Goal: Transaction & Acquisition: Purchase product/service

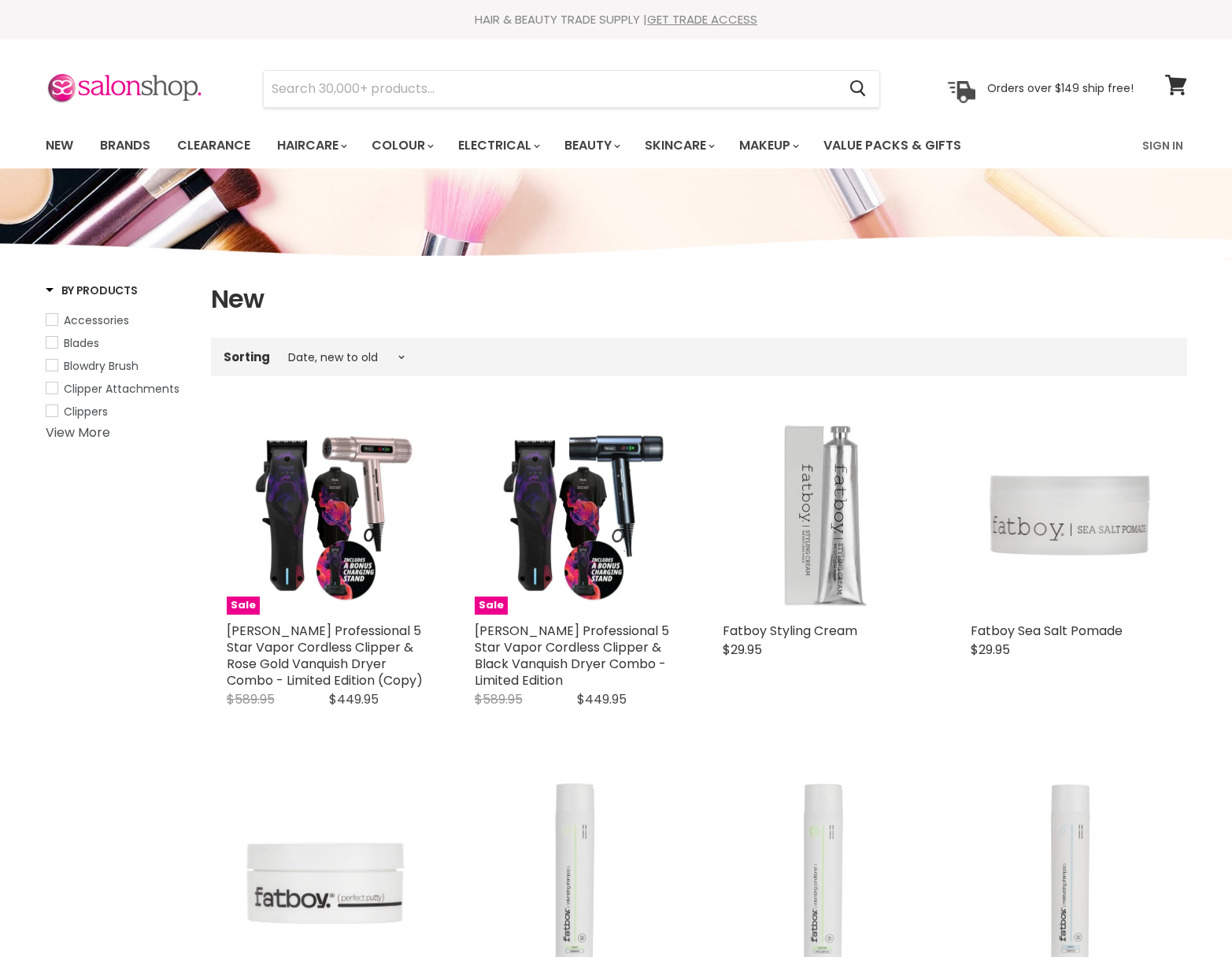
select select "created-descending"
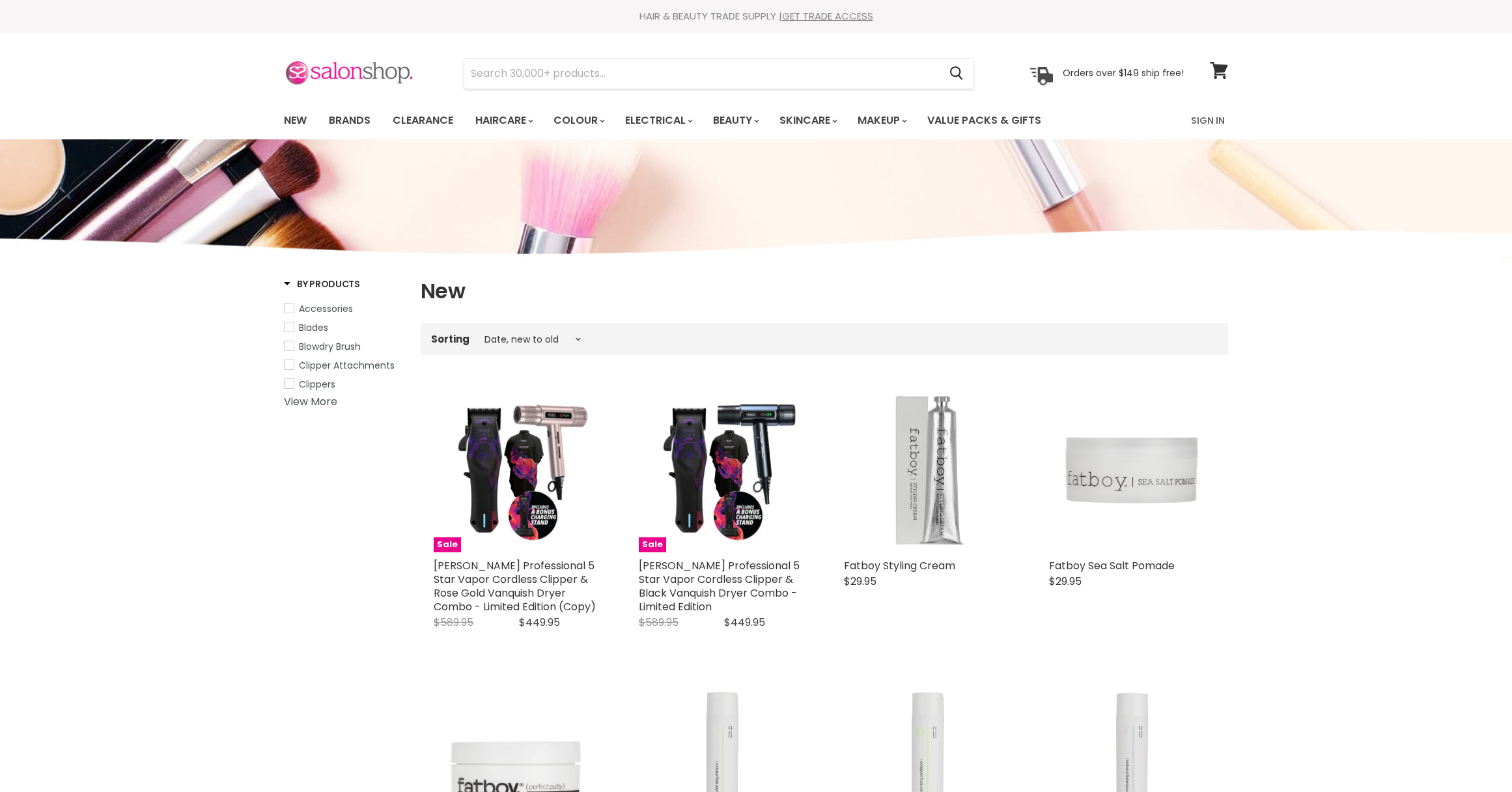
click at [336, 78] on img at bounding box center [349, 74] width 130 height 28
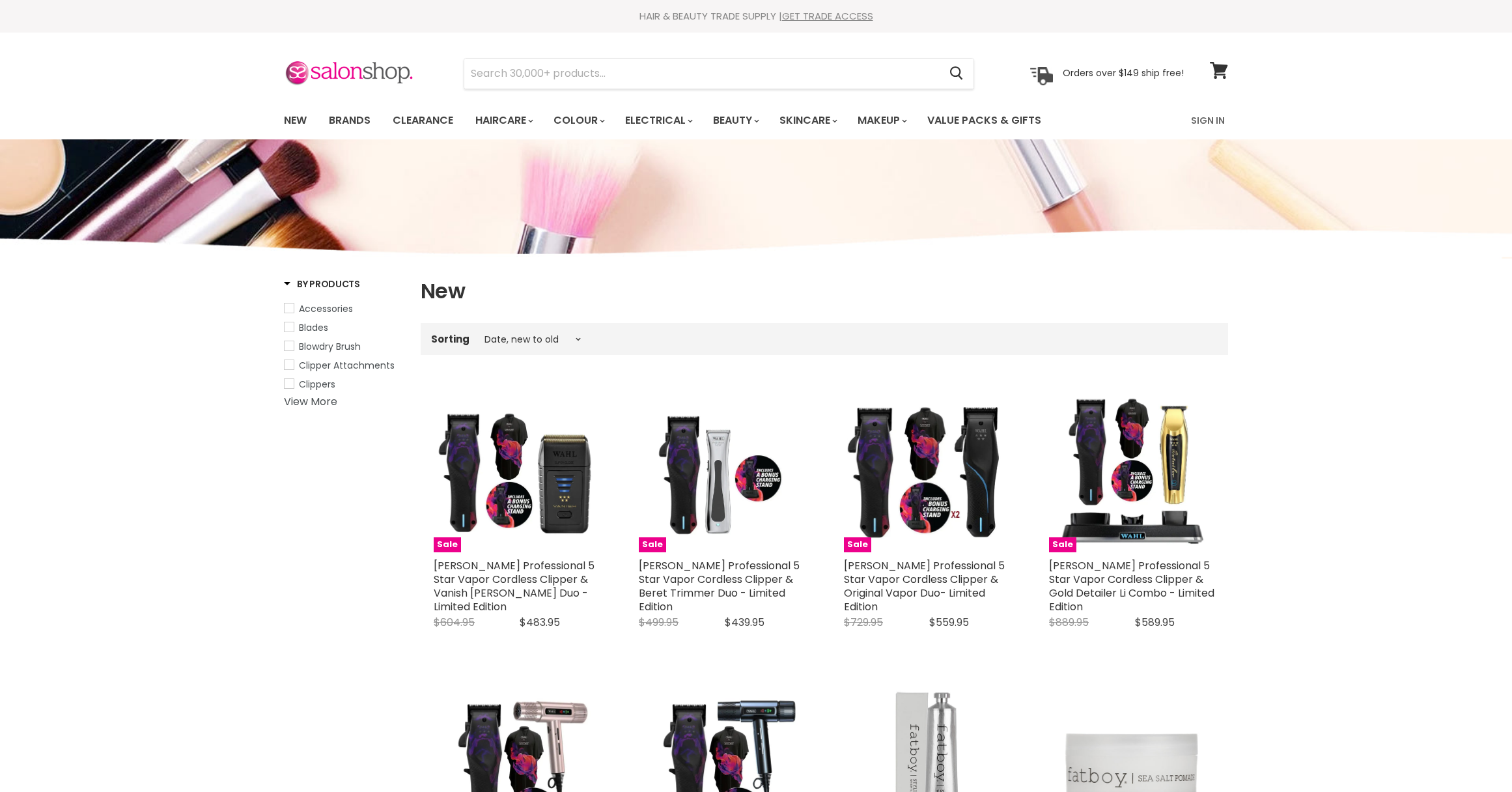
select select "created-descending"
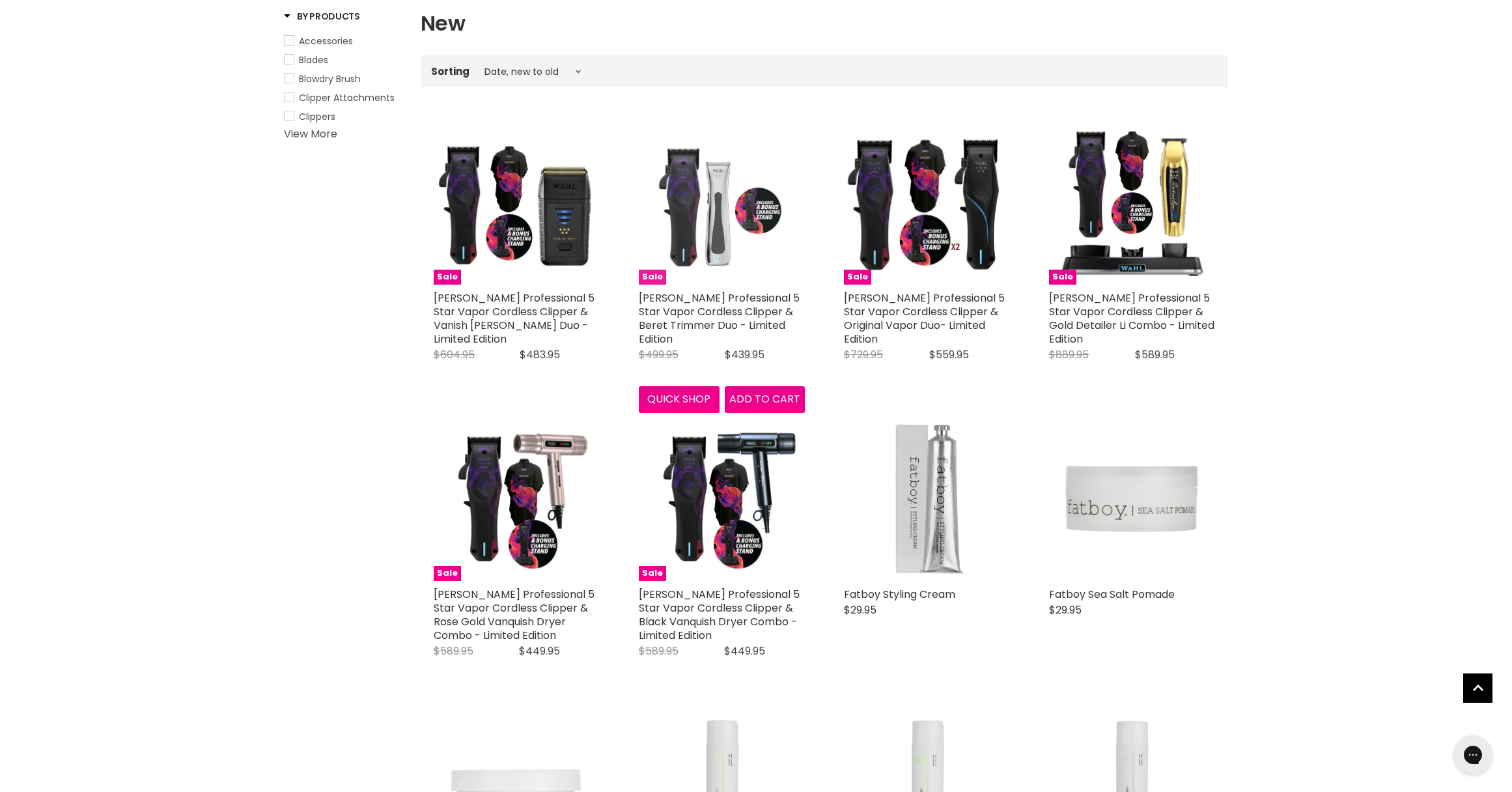
scroll to position [277, 0]
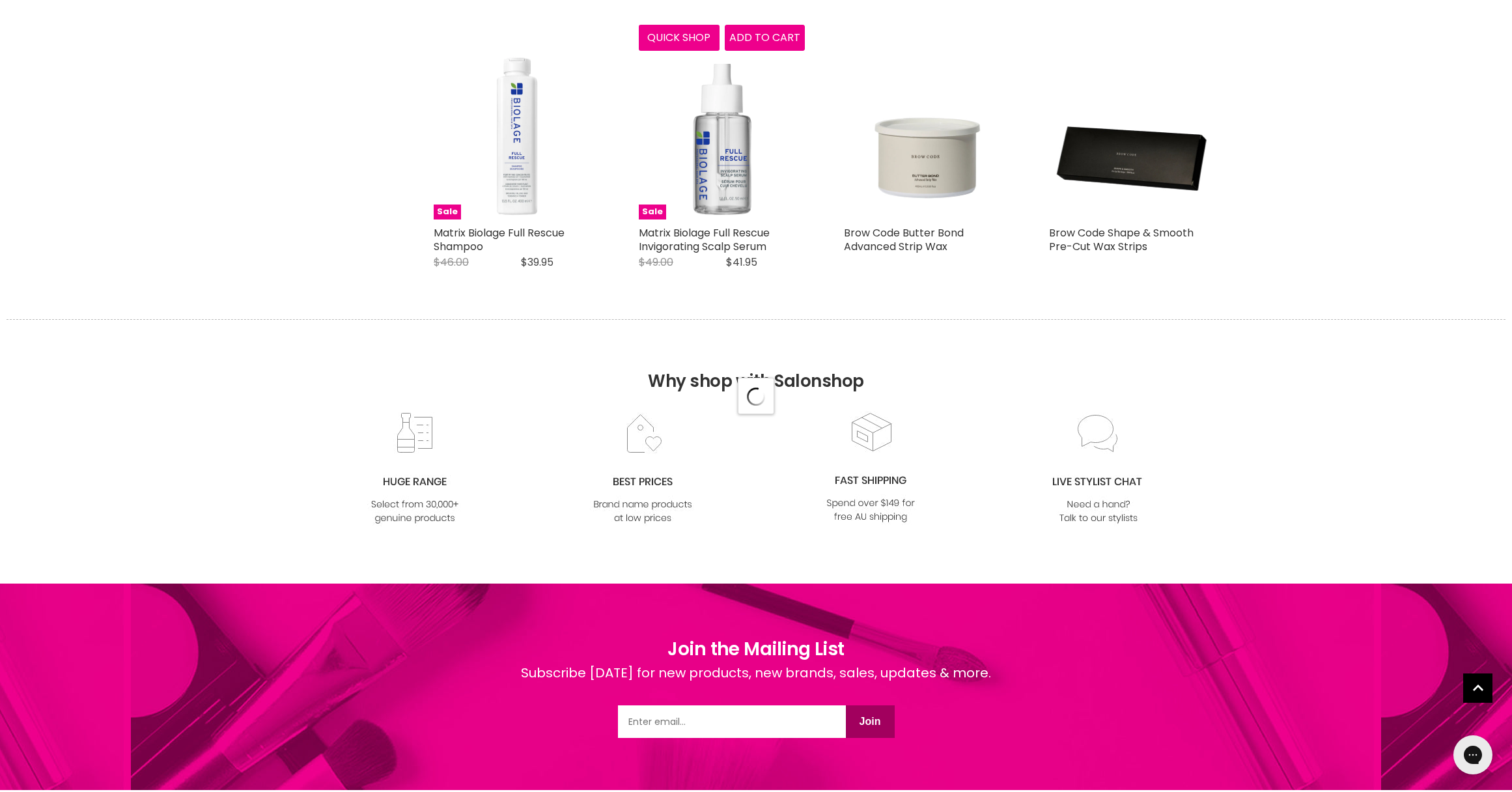
select select "created-descending"
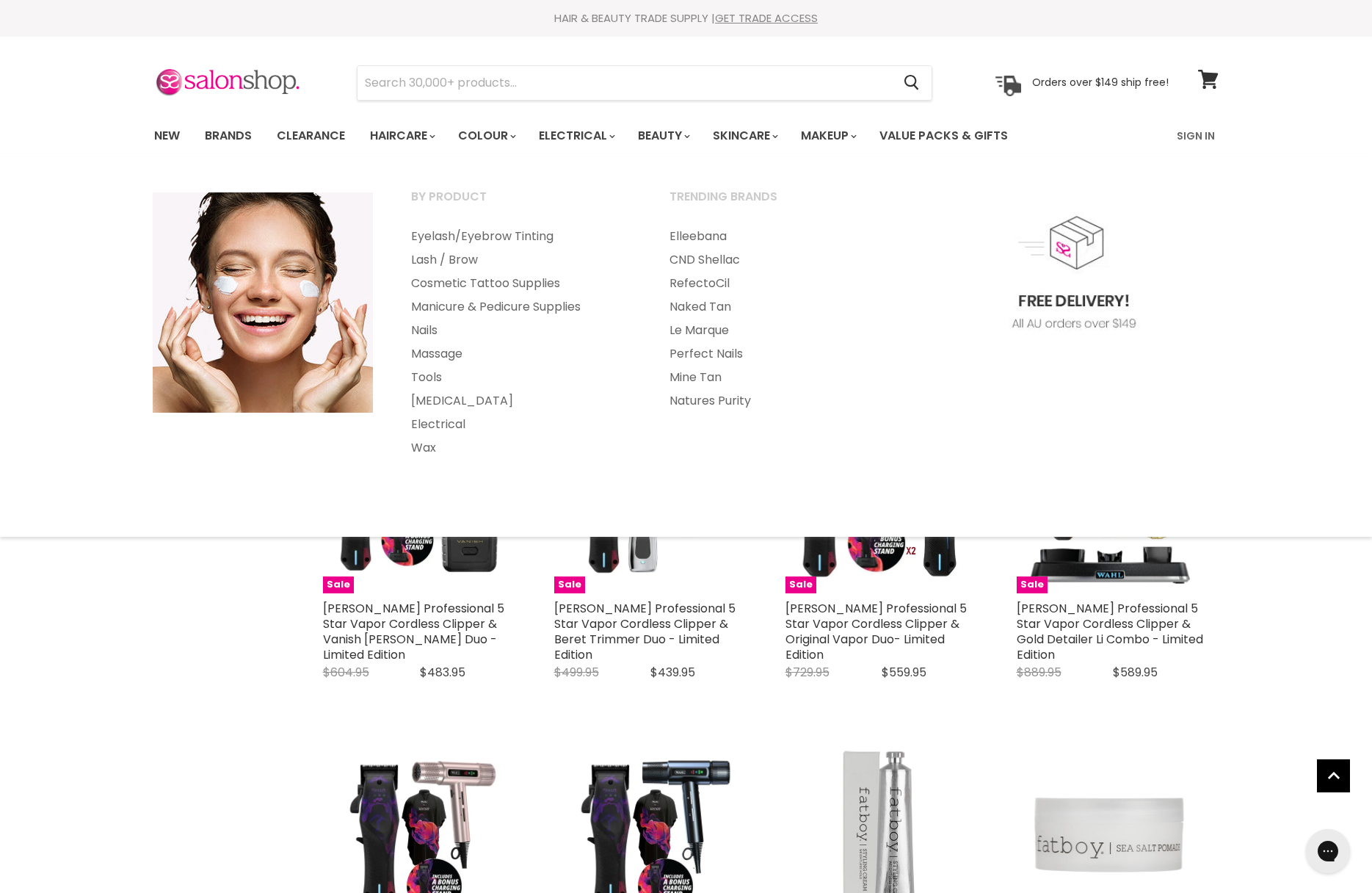
scroll to position [279, 0]
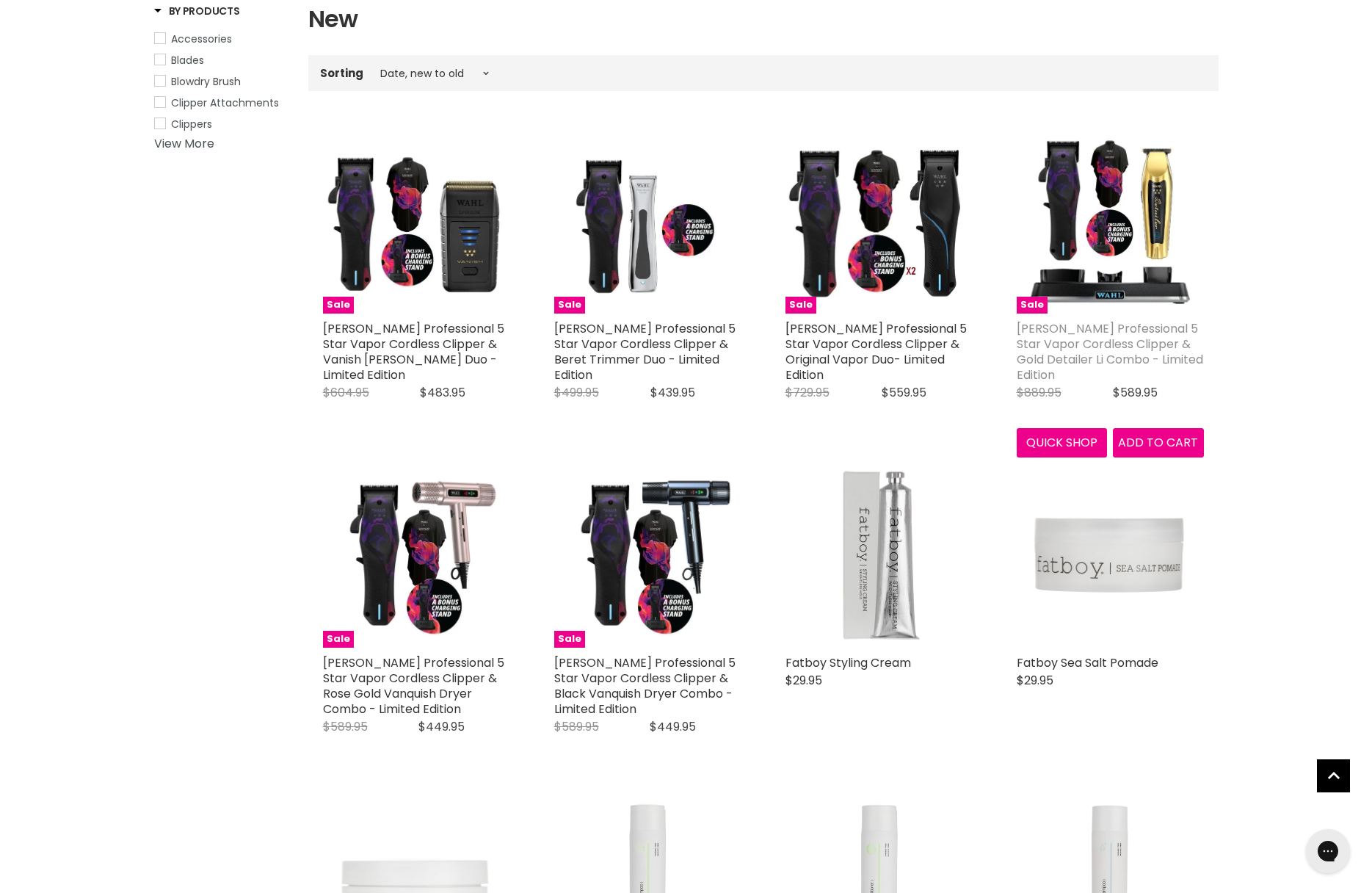
click at [1077, 353] on link "[PERSON_NAME] Professional 5 Star Vapor Cordless Clipper & Gold Detailer Li Com…" at bounding box center [1110, 351] width 187 height 63
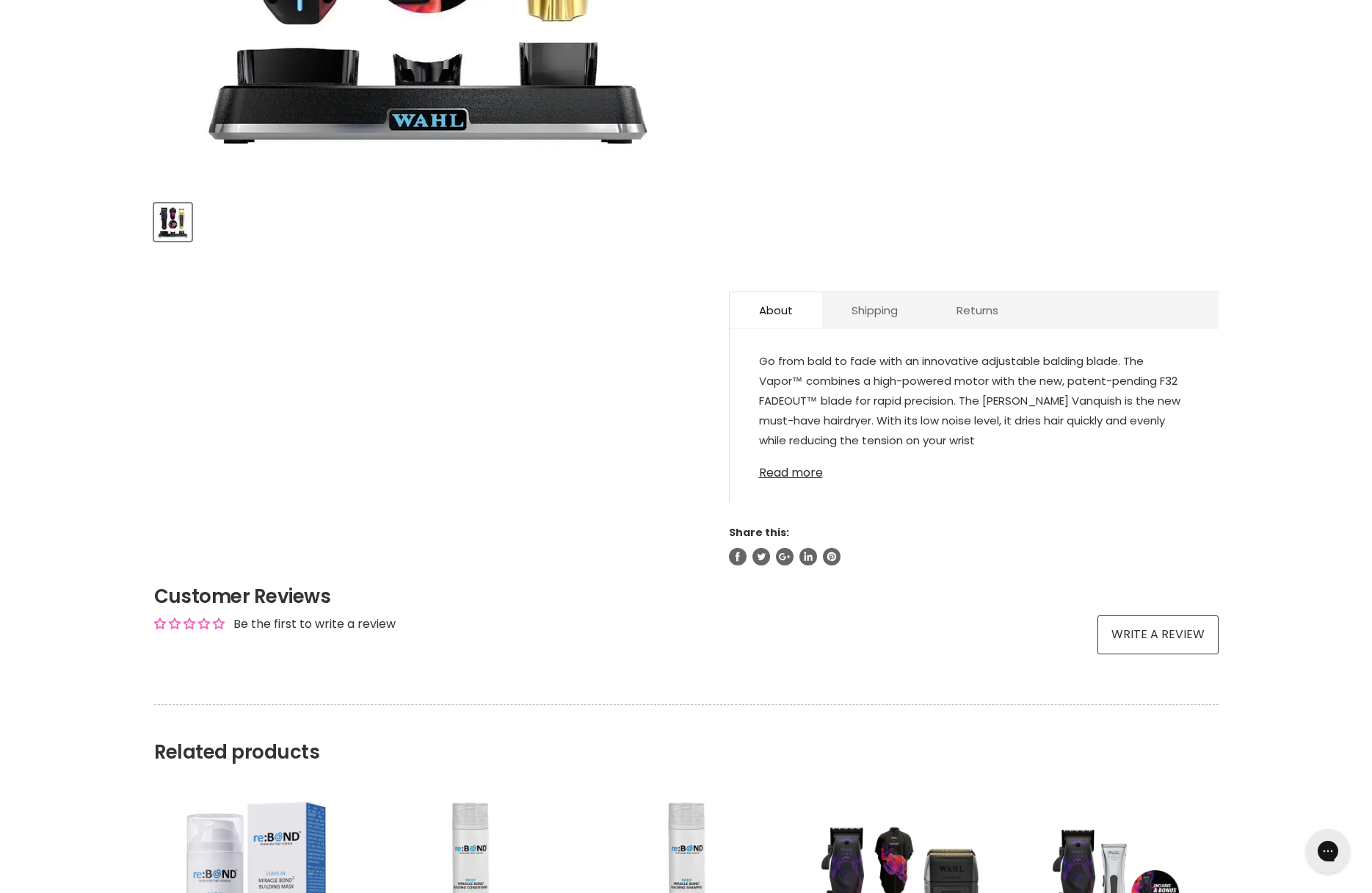
click at [790, 457] on link "Read more" at bounding box center [974, 468] width 430 height 22
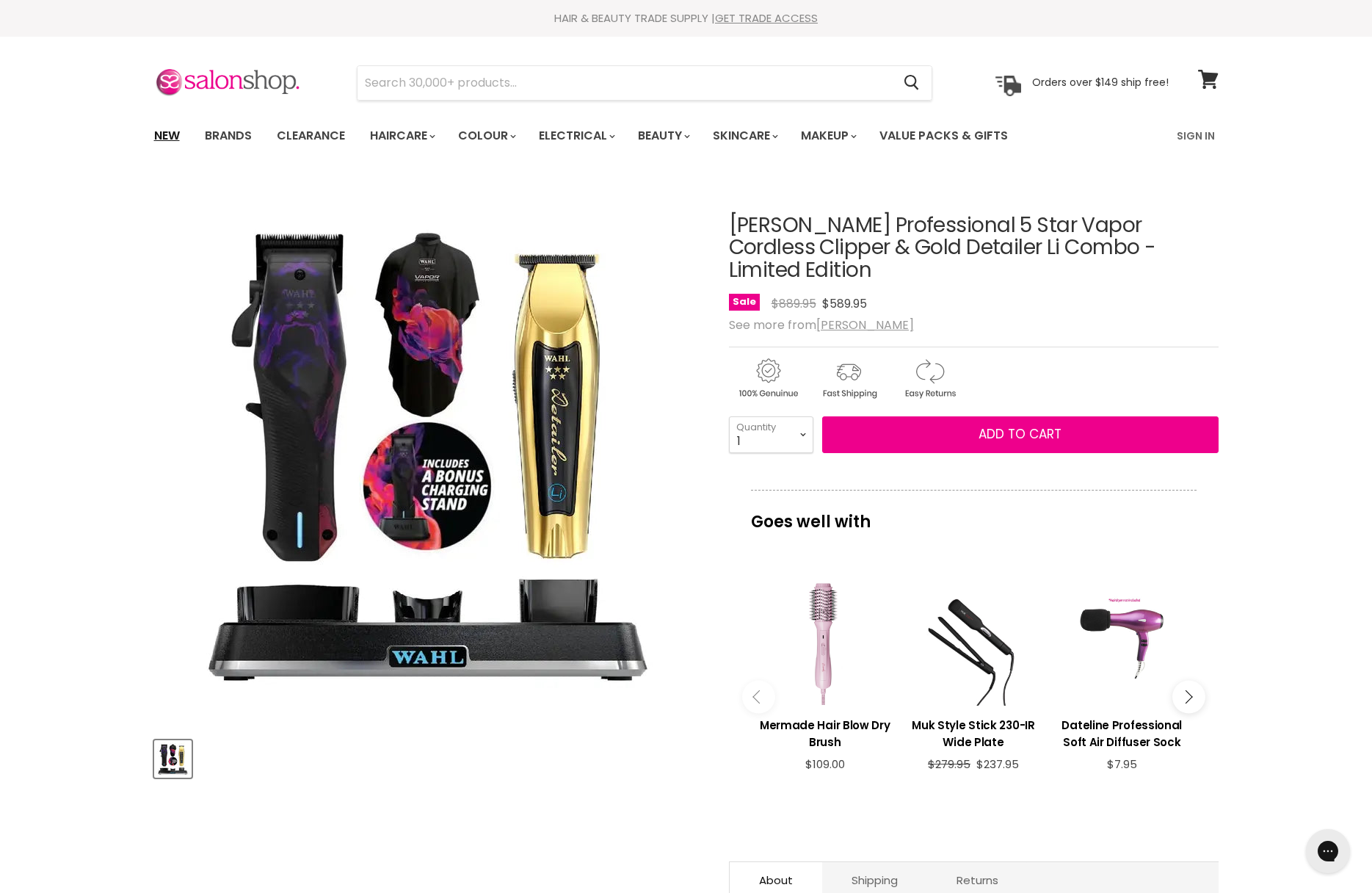
click at [155, 136] on link "New" at bounding box center [166, 136] width 48 height 31
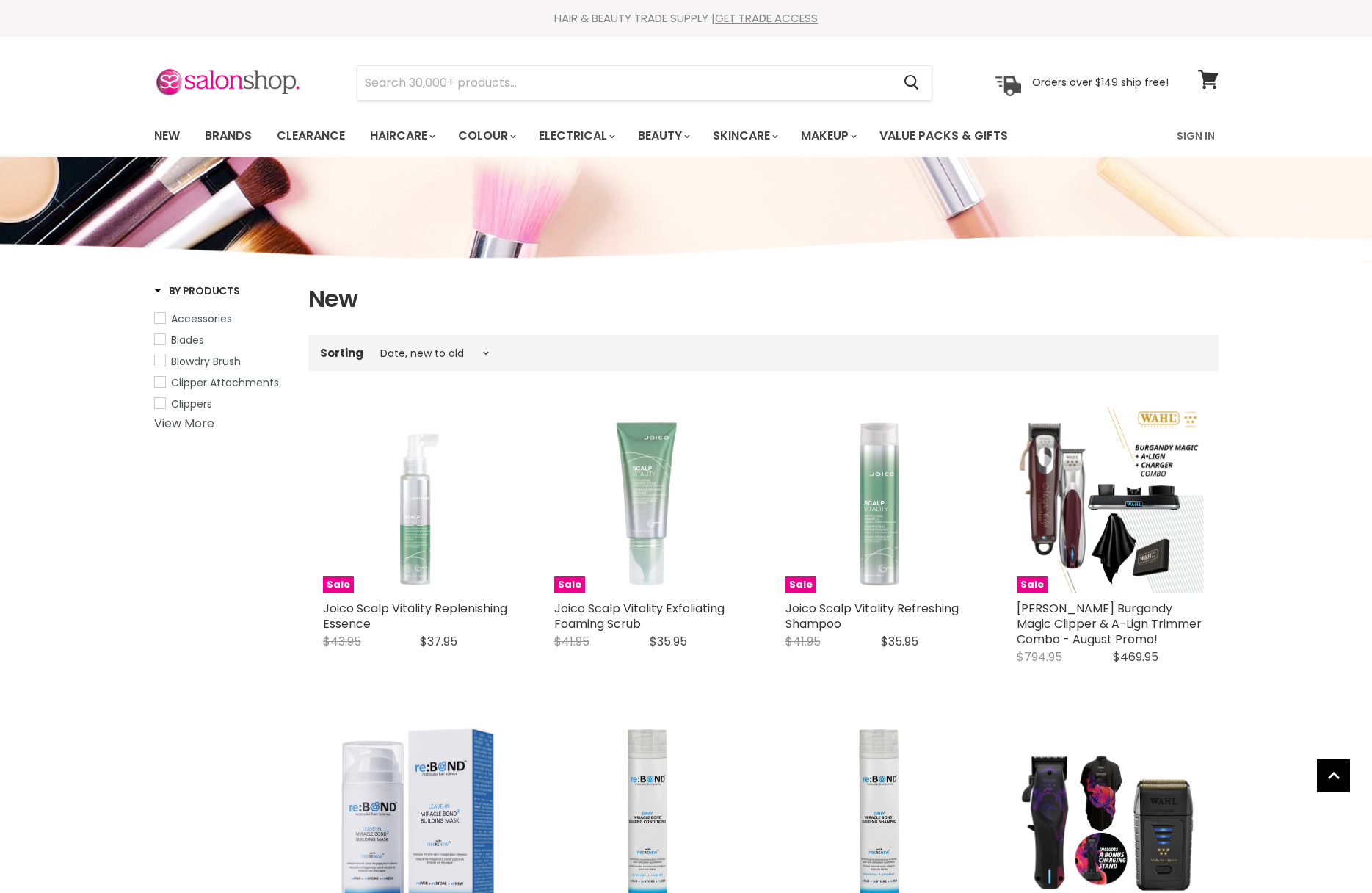
select select "created-descending"
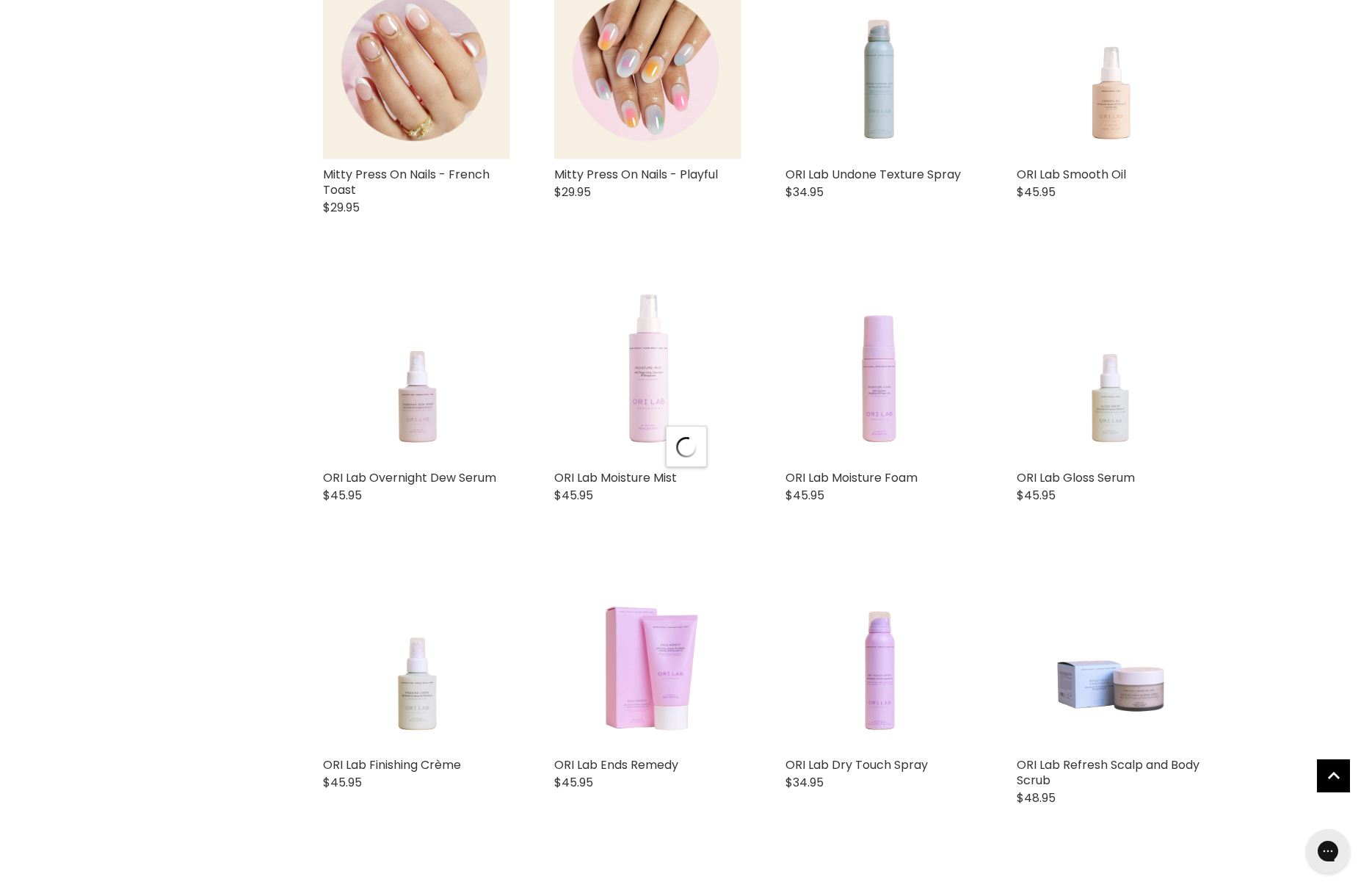
scroll to position [1786, 0]
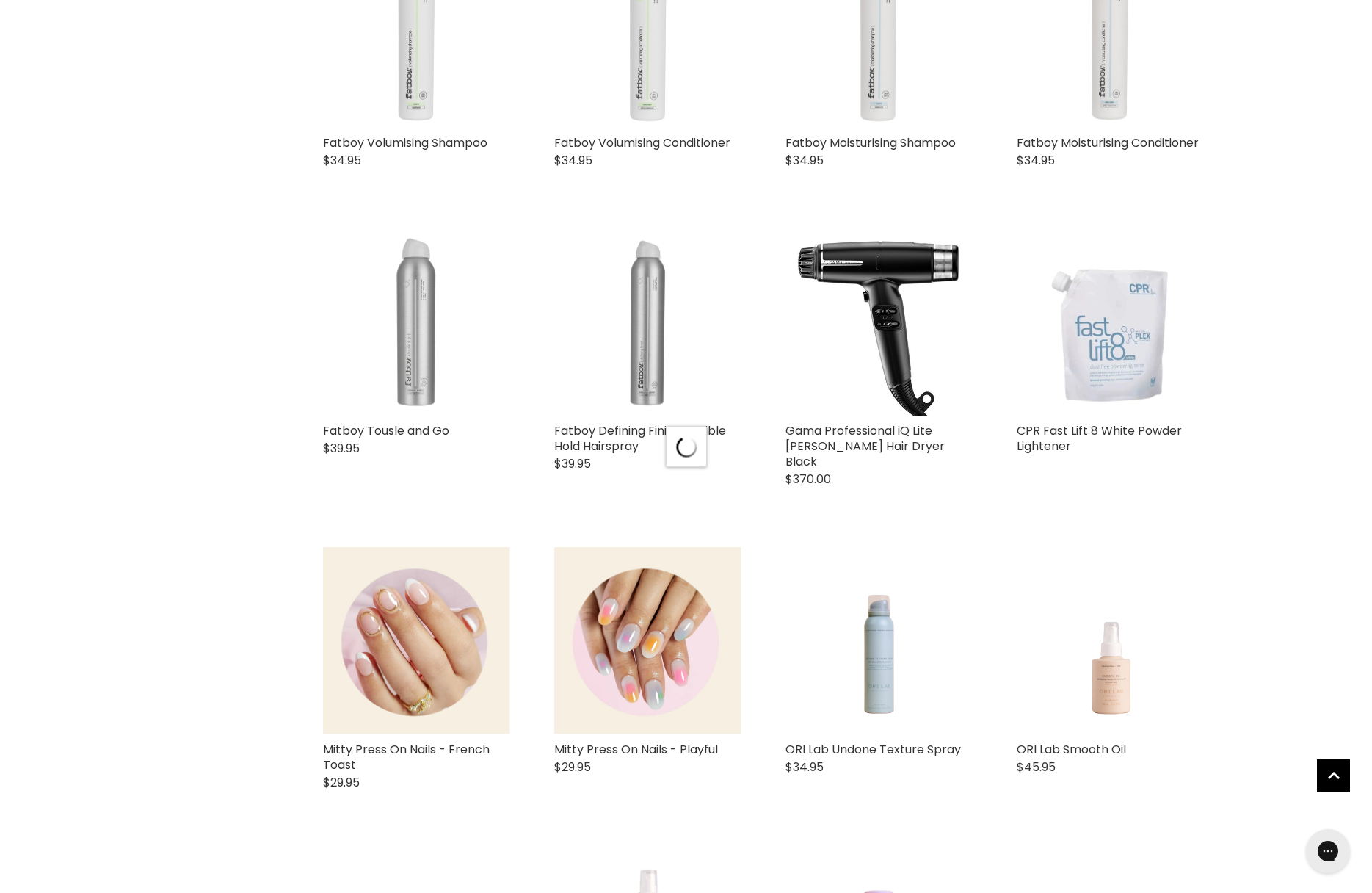
select select "created-descending"
